Goal: Task Accomplishment & Management: Manage account settings

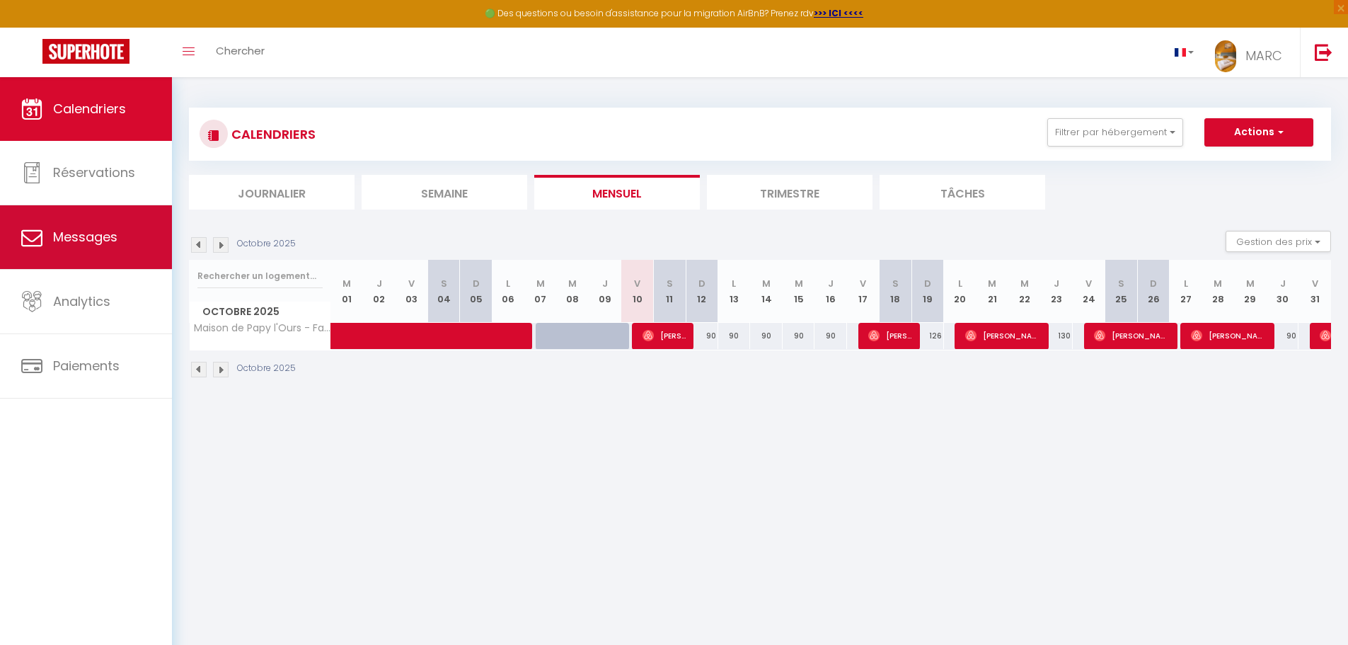
click at [116, 249] on link "Messages" at bounding box center [86, 237] width 172 height 64
select select "message"
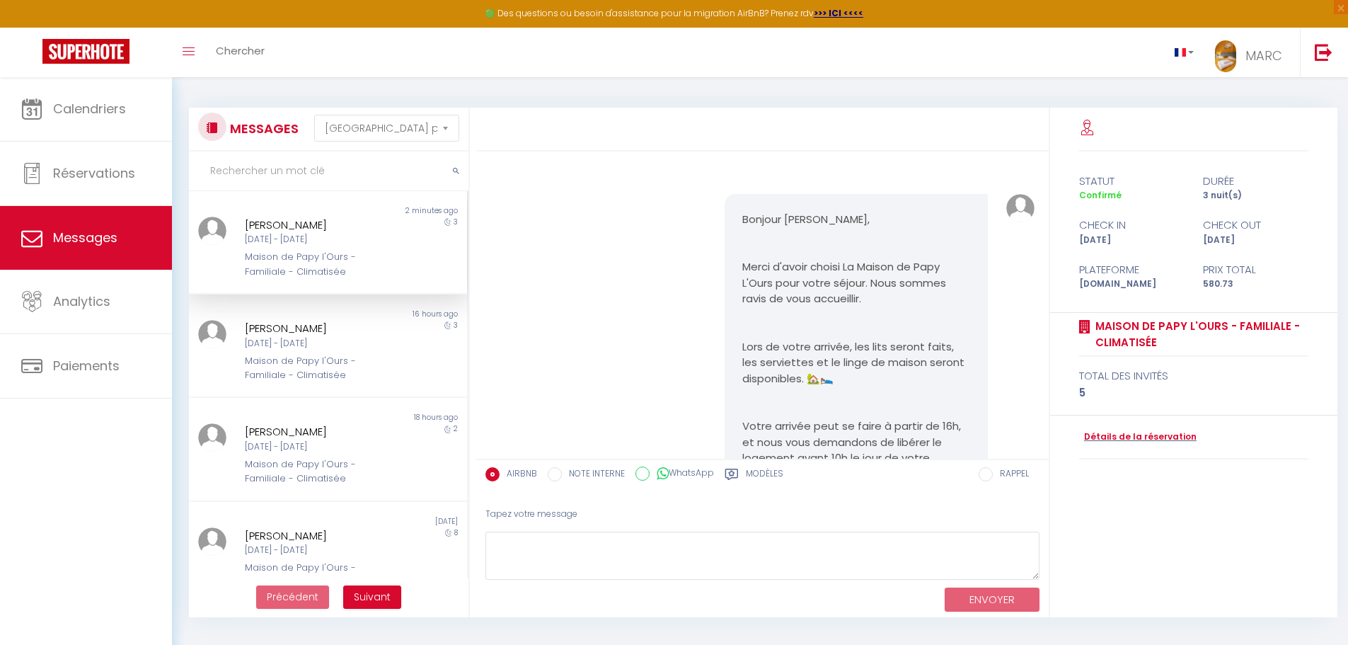
click at [313, 244] on div "[DATE] - [DATE]" at bounding box center [317, 239] width 144 height 13
click at [286, 265] on div "Maison de Papy l'Ours - Familiale - Climatisée" at bounding box center [317, 264] width 144 height 29
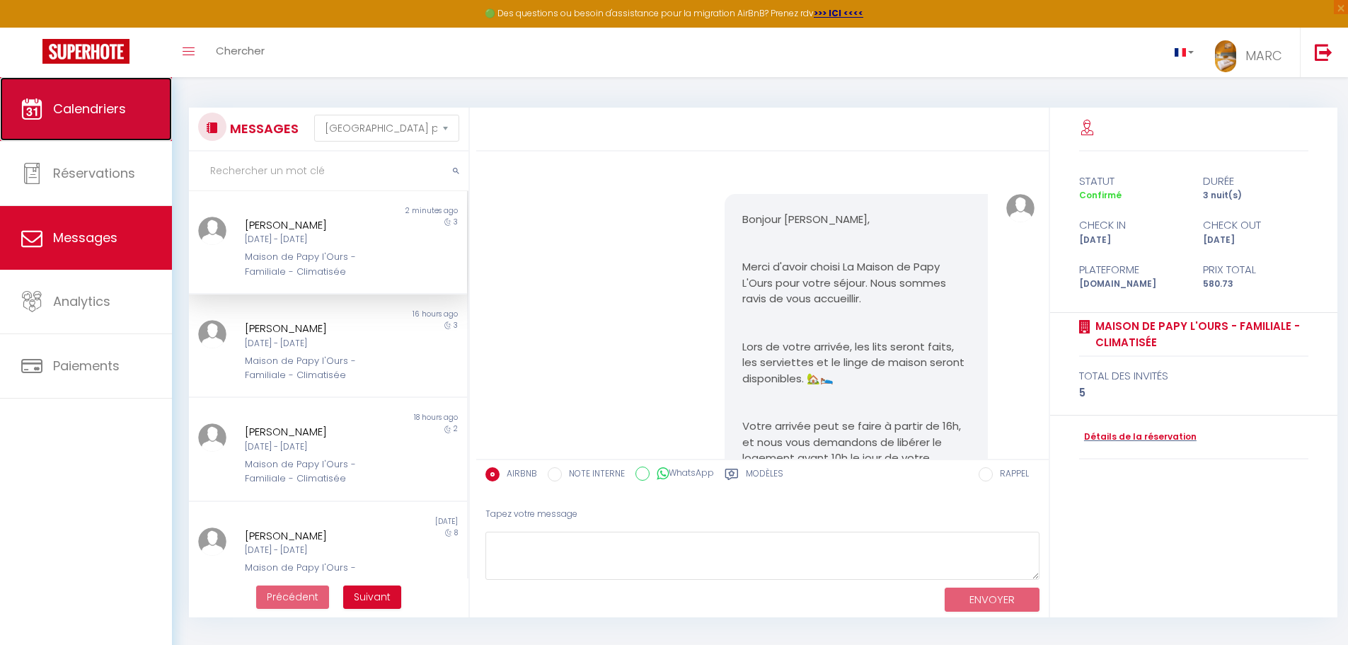
click at [79, 112] on span "Calendriers" at bounding box center [89, 109] width 73 height 18
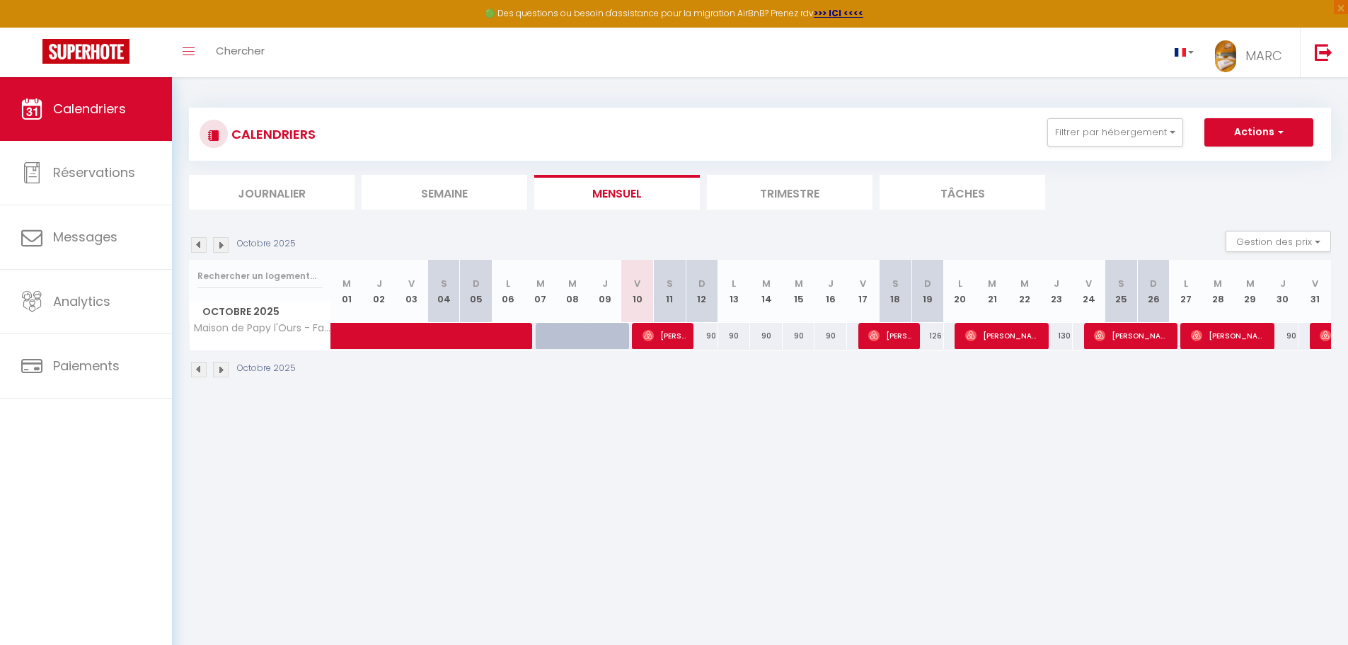
click at [1319, 340] on div at bounding box center [1326, 336] width 33 height 27
click at [1326, 339] on img at bounding box center [1325, 335] width 11 height 11
select select "OK"
select select "0"
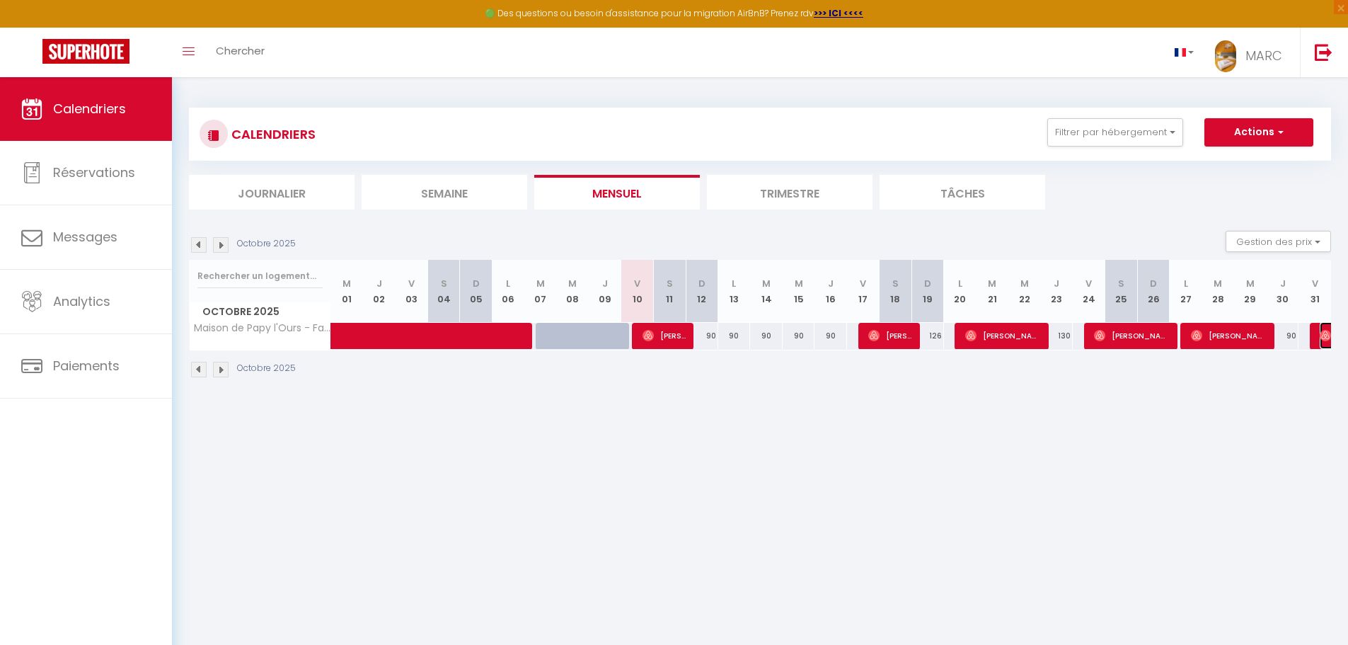
select select "0"
select select "1"
select select
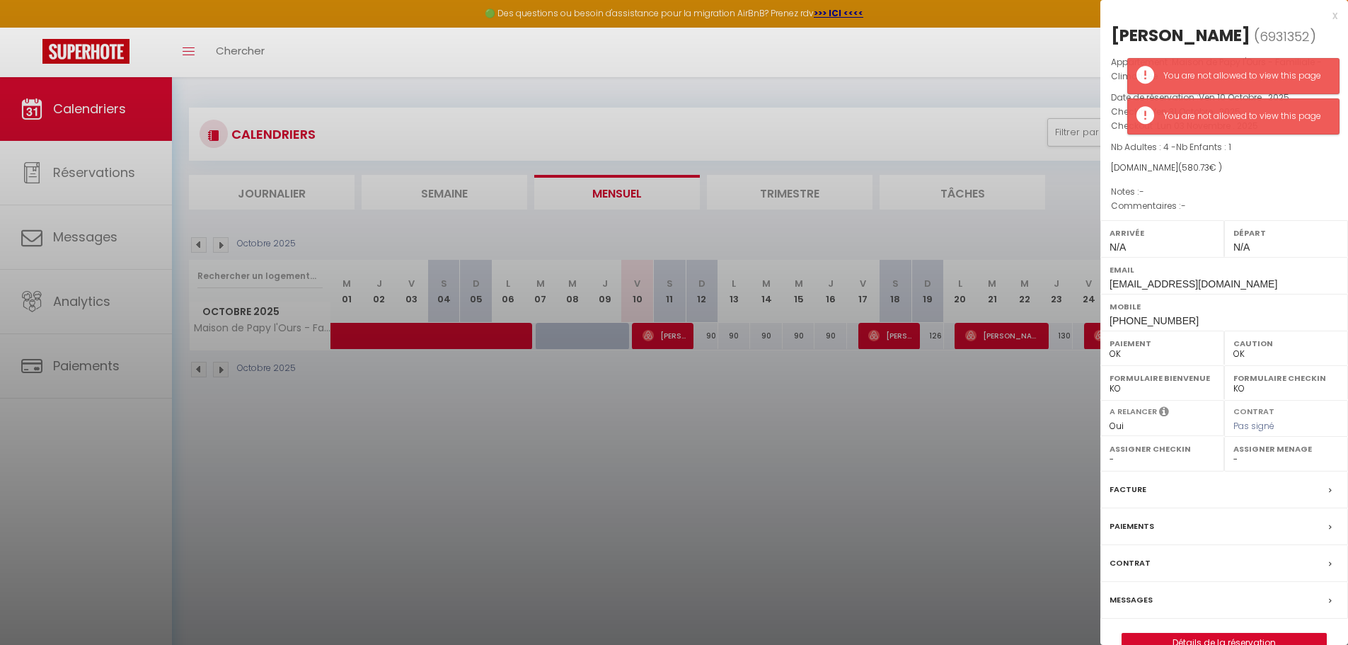
click at [1329, 180] on div "Appartement : Maison de Papy l'Ours - Familiale - Climatisée Date de réservatio…" at bounding box center [1224, 134] width 248 height 159
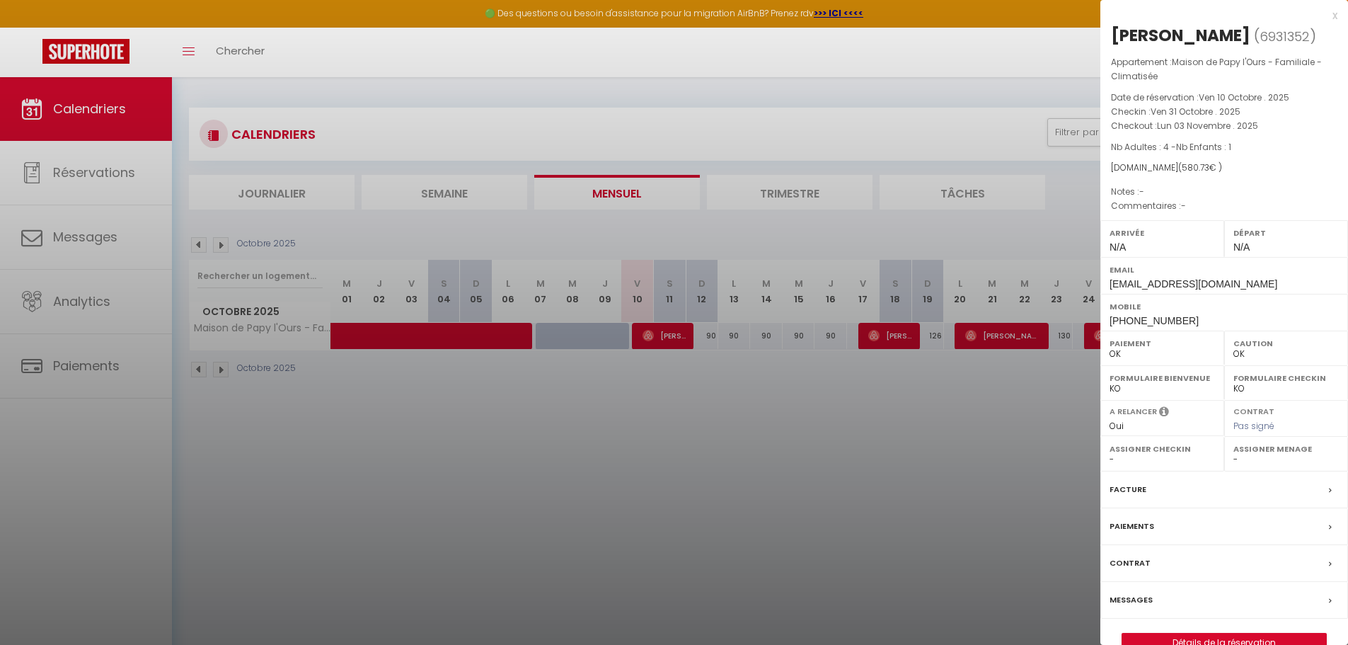
scroll to position [71, 0]
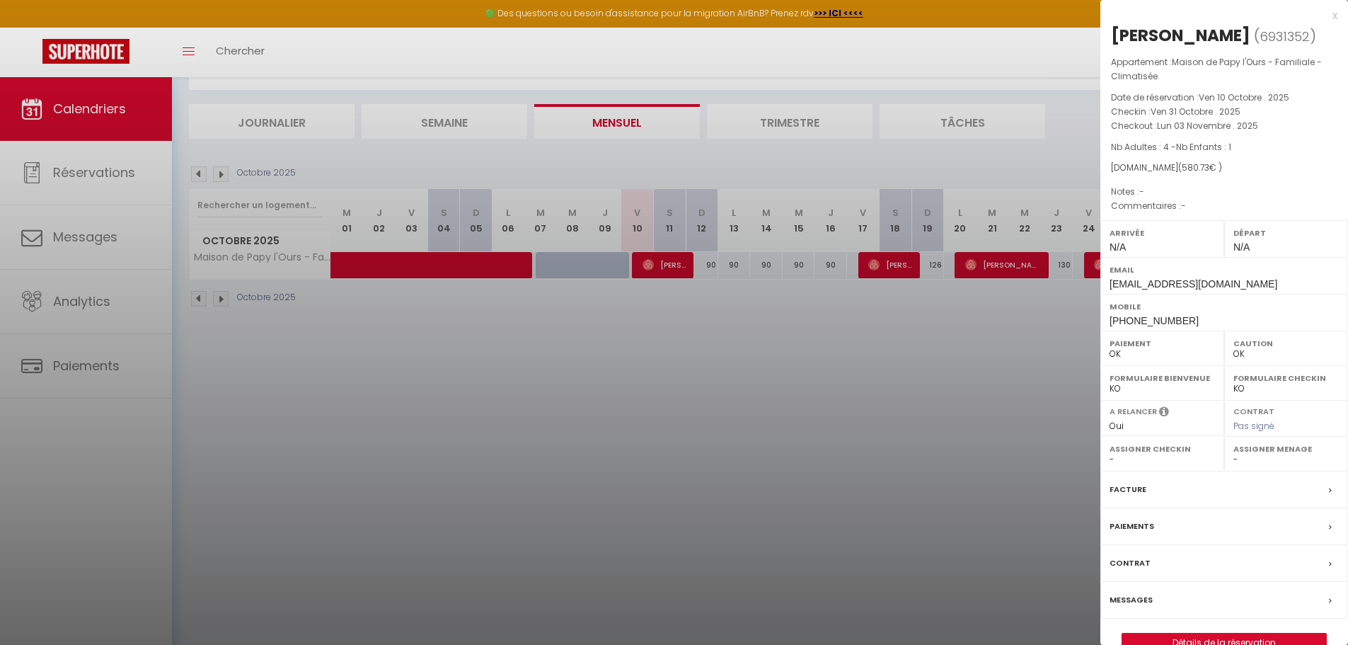
click at [1141, 490] on label "Facture" at bounding box center [1128, 489] width 37 height 15
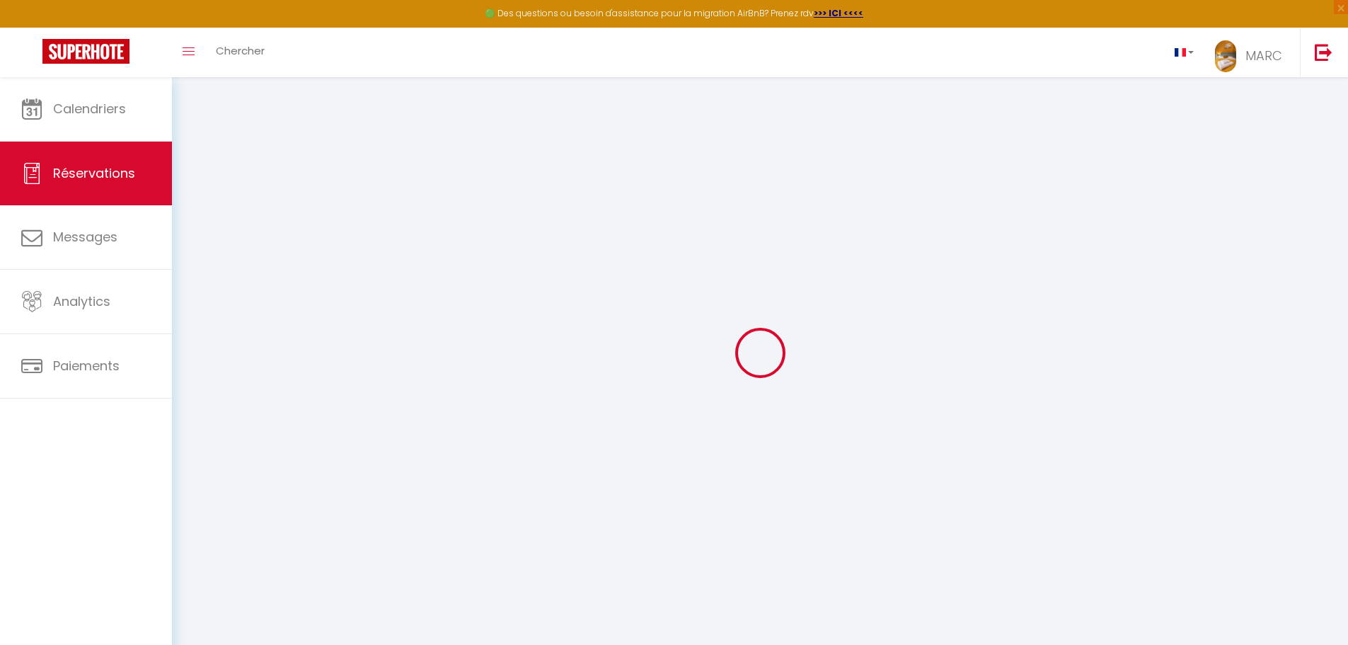
select select "cleaning"
select select "taxes"
select select
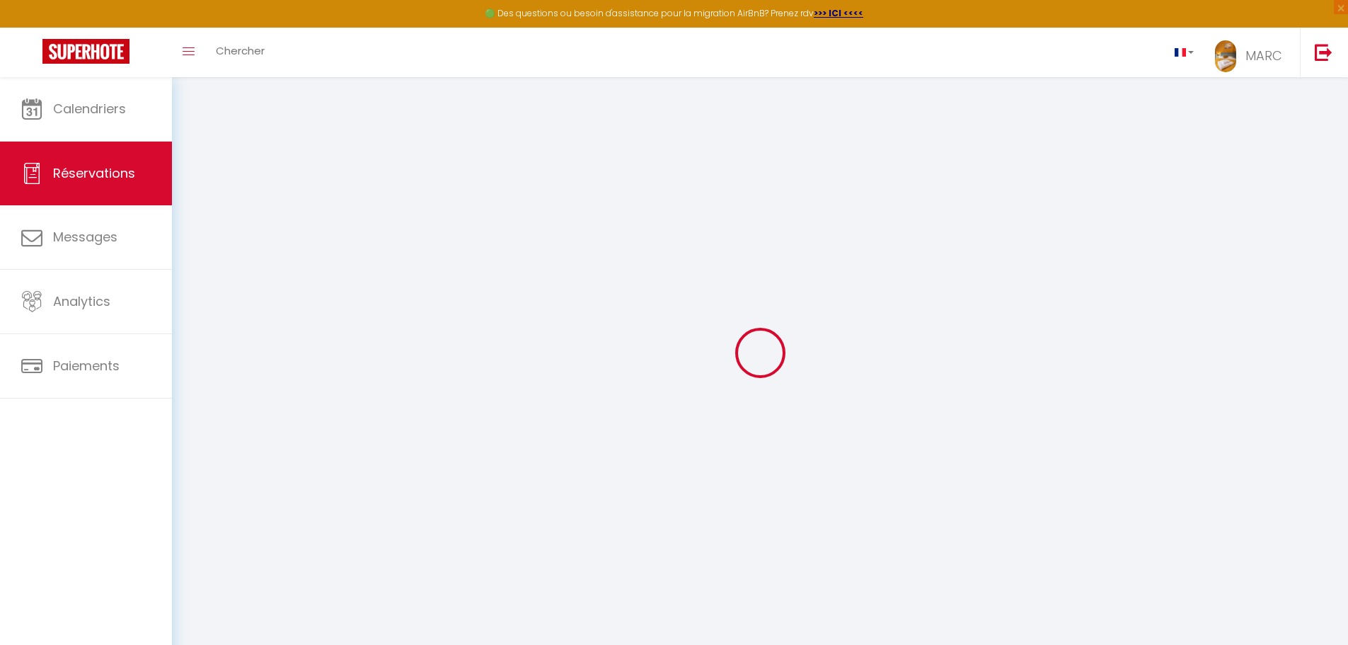
checkbox input "false"
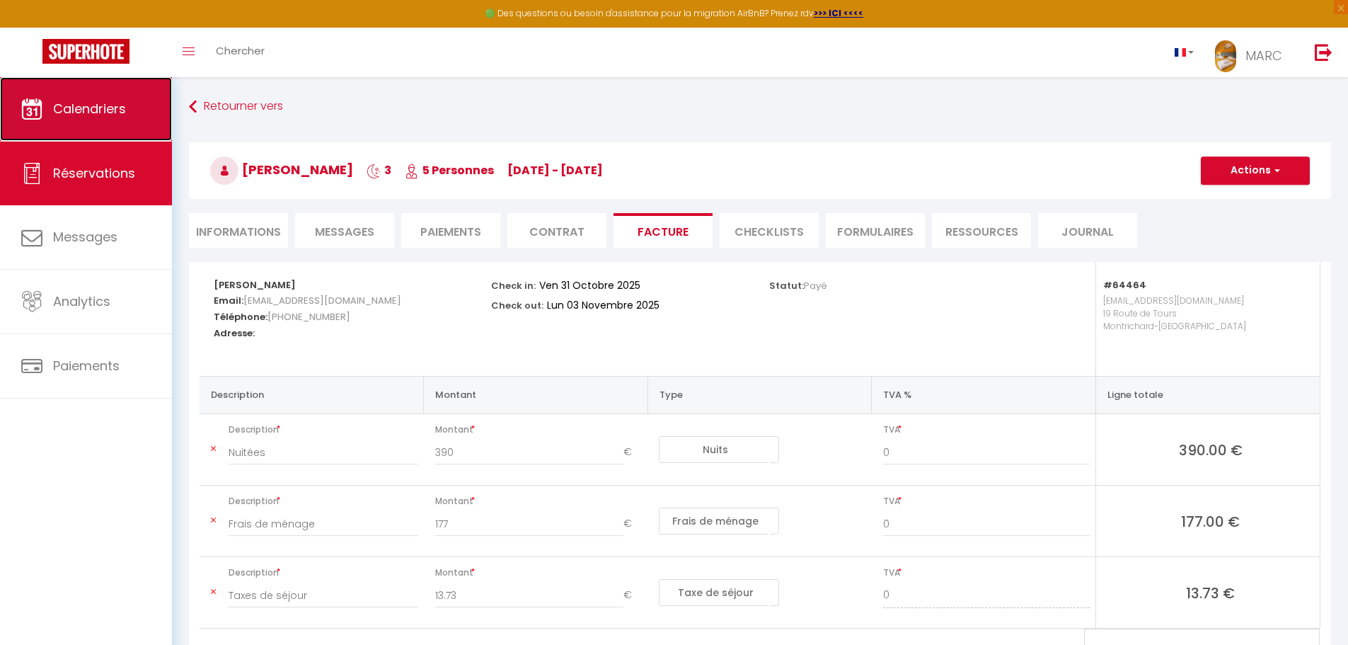
click at [93, 105] on span "Calendriers" at bounding box center [89, 109] width 73 height 18
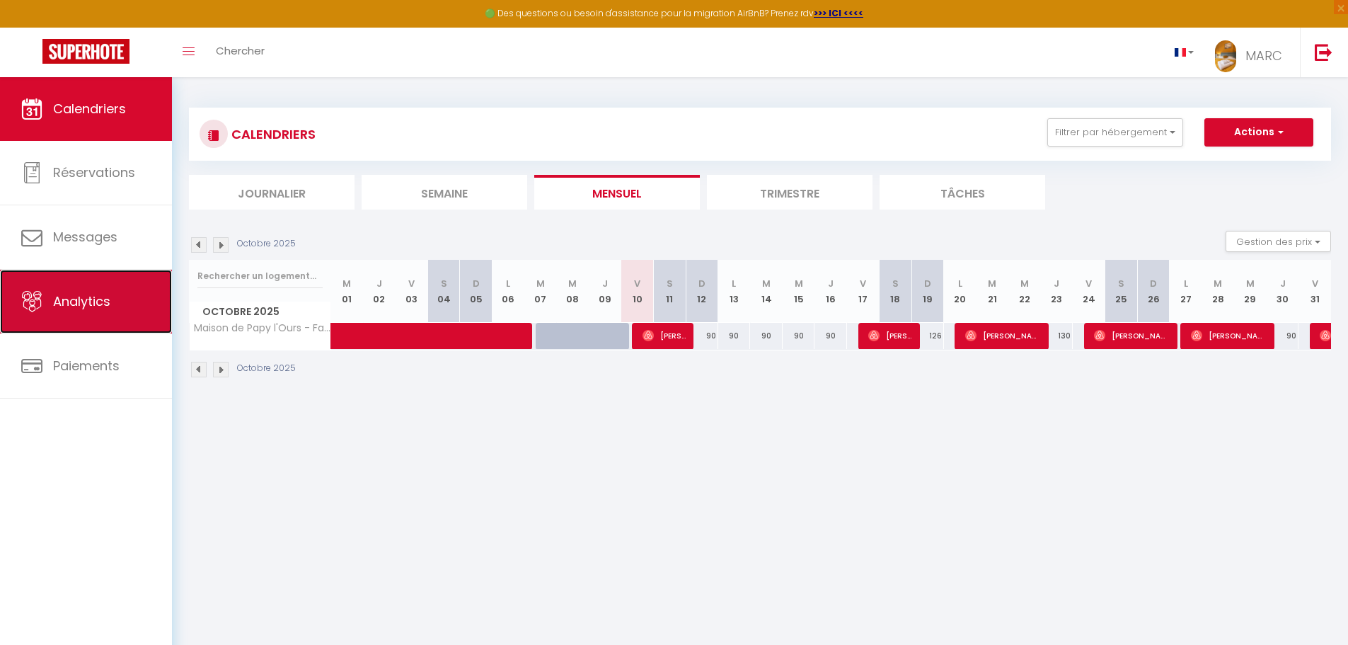
click at [58, 299] on span "Analytics" at bounding box center [81, 301] width 57 height 18
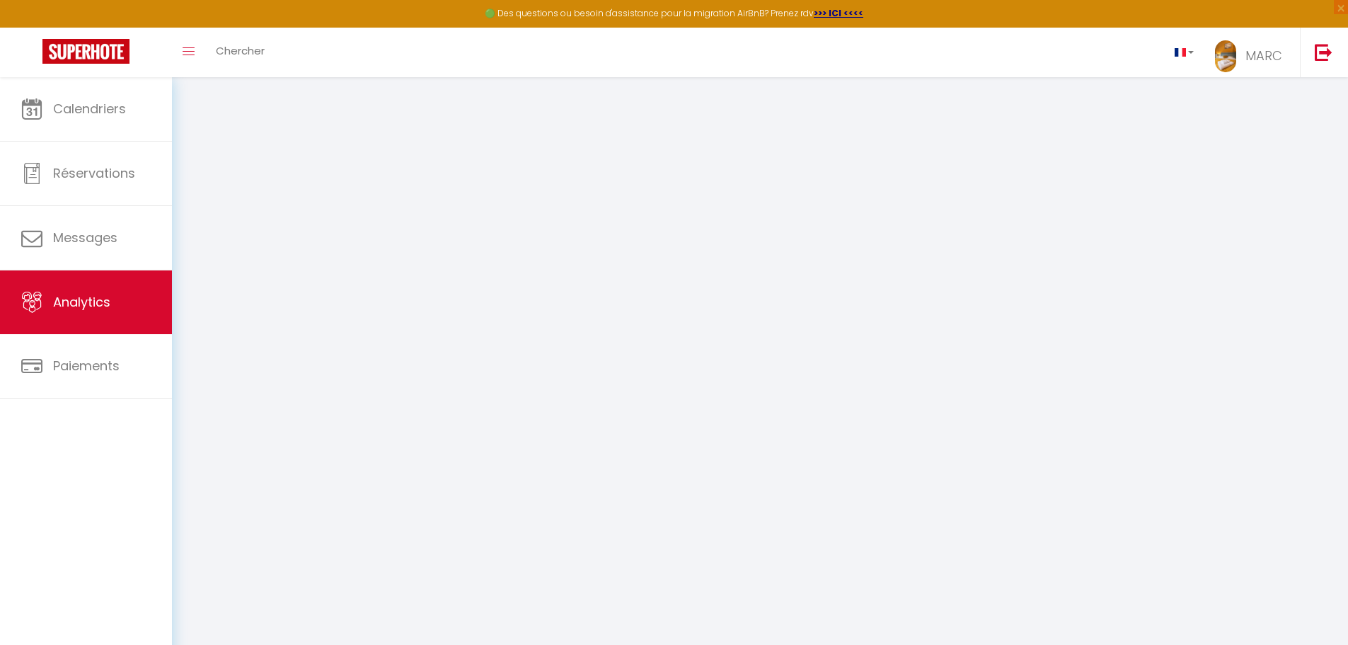
select select "2025"
select select "10"
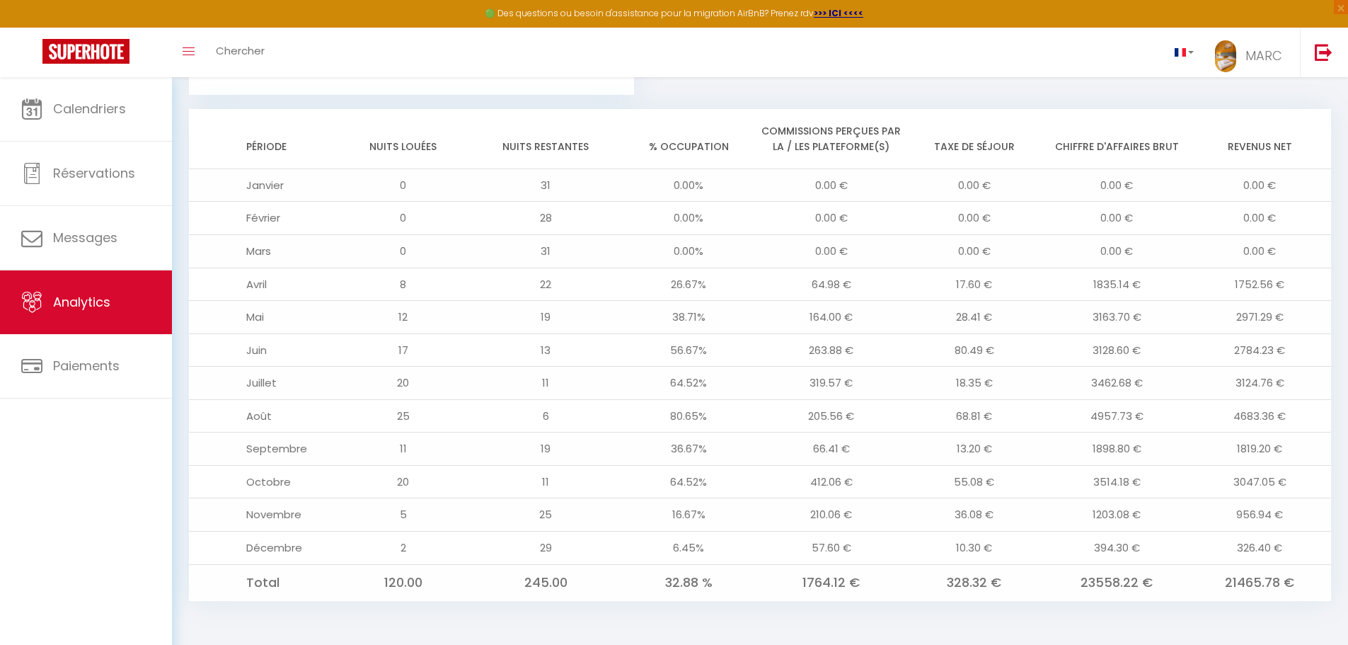
scroll to position [895, 0]
